Goal: Task Accomplishment & Management: Use online tool/utility

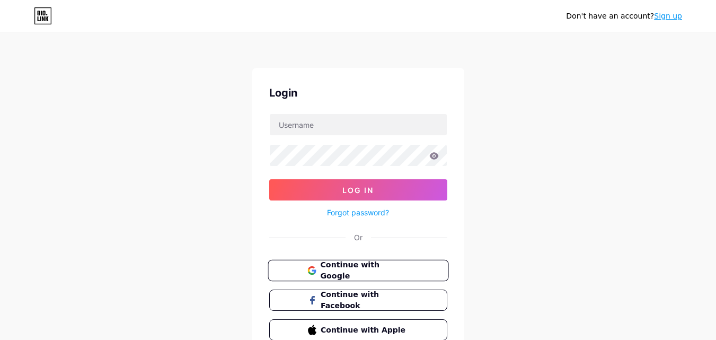
click at [348, 266] on span "Continue with Google" at bounding box center [364, 270] width 89 height 23
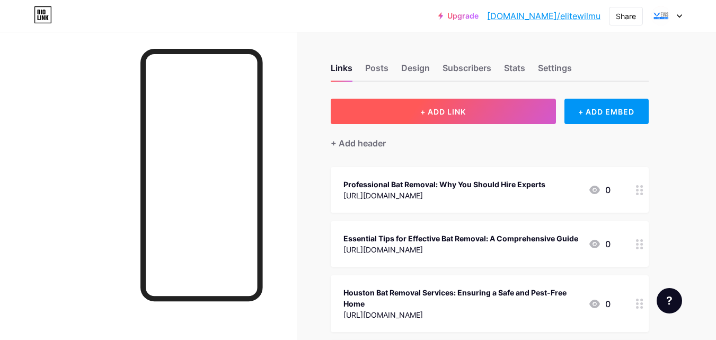
click at [453, 114] on span "+ ADD LINK" at bounding box center [443, 111] width 46 height 9
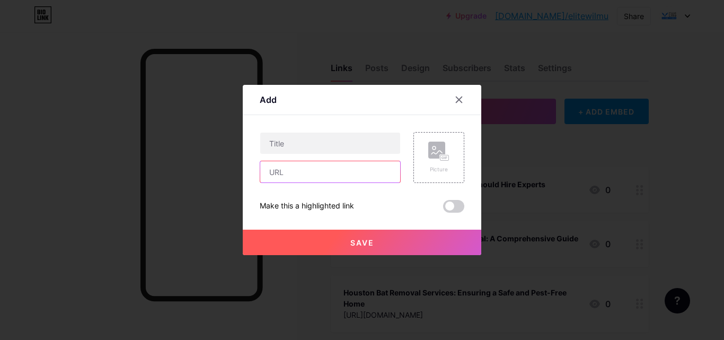
click at [319, 165] on input "text" at bounding box center [330, 171] width 140 height 21
paste input "https://thecollectivecuriosity.wordpress.com/2025/09/12/how-to-get-rid-of-squir…"
type input "https://thecollectivecuriosity.wordpress.com/2025/09/12/how-to-get-rid-of-squir…"
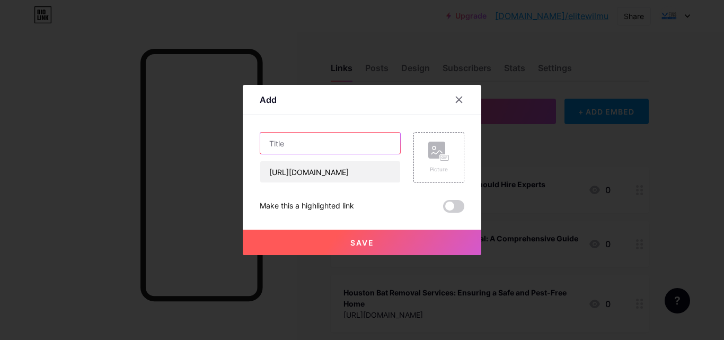
click at [339, 136] on input "text" at bounding box center [330, 143] width 140 height 21
paste input "How to Get Rid of Squirrels for Good"
type input "How to Get Rid of Squirrels for Good"
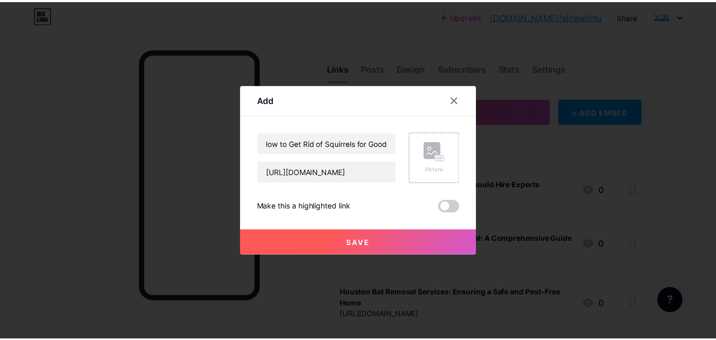
scroll to position [0, 0]
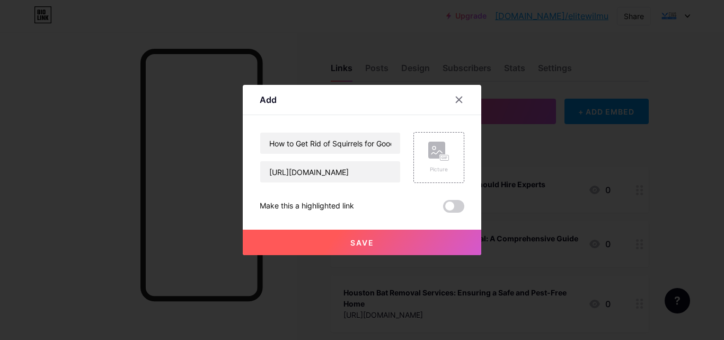
click at [331, 232] on button "Save" at bounding box center [362, 242] width 239 height 25
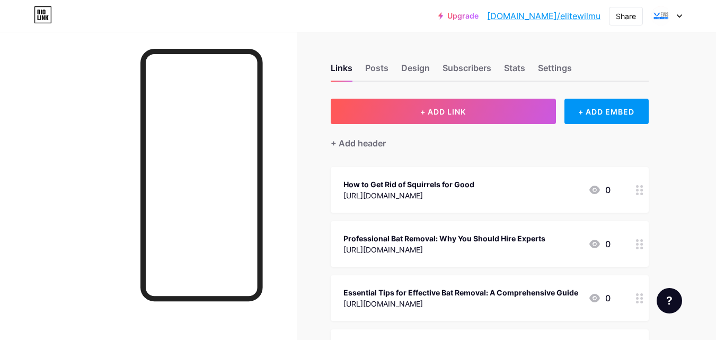
click at [582, 18] on link "bio.link/elitewilmu" at bounding box center [543, 16] width 113 height 13
